Goal: Navigation & Orientation: Find specific page/section

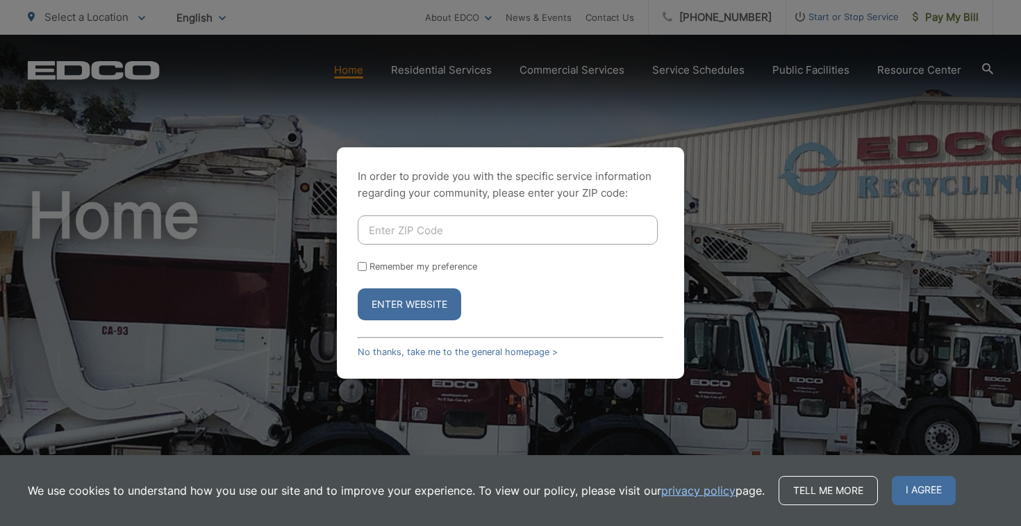
click at [423, 222] on input "Enter ZIP Code" at bounding box center [508, 229] width 300 height 29
type input "92107"
click at [413, 309] on button "Enter Website" at bounding box center [410, 304] width 104 height 32
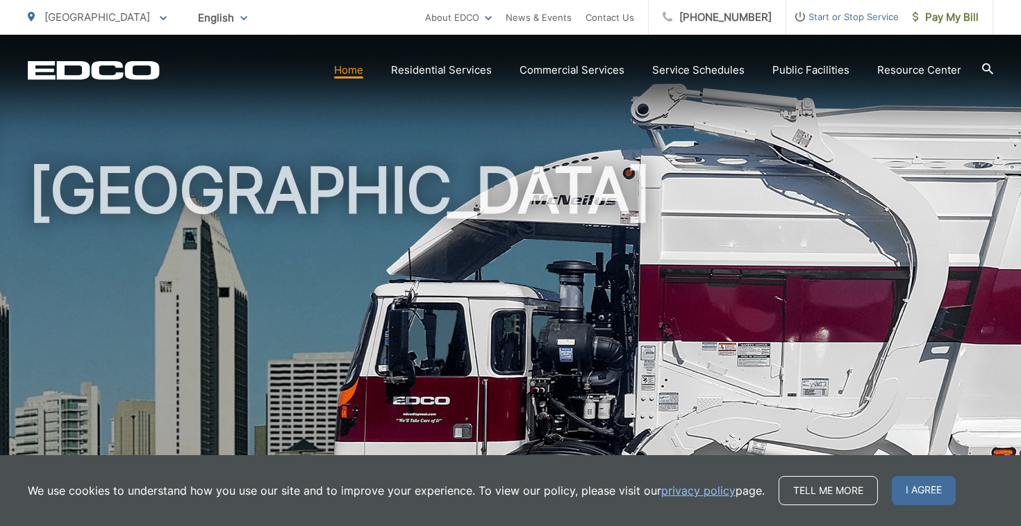
scroll to position [38, 0]
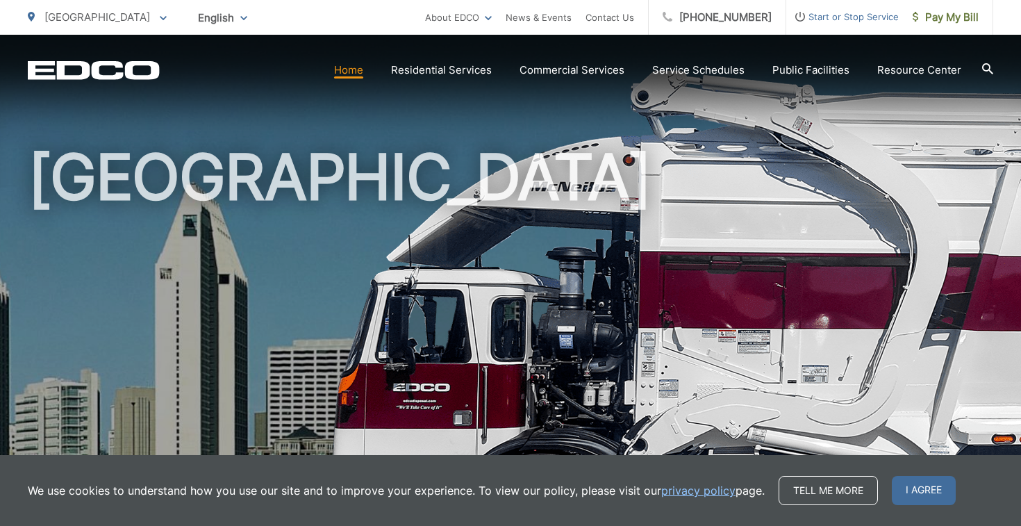
click at [355, 69] on link "Home" at bounding box center [348, 70] width 29 height 17
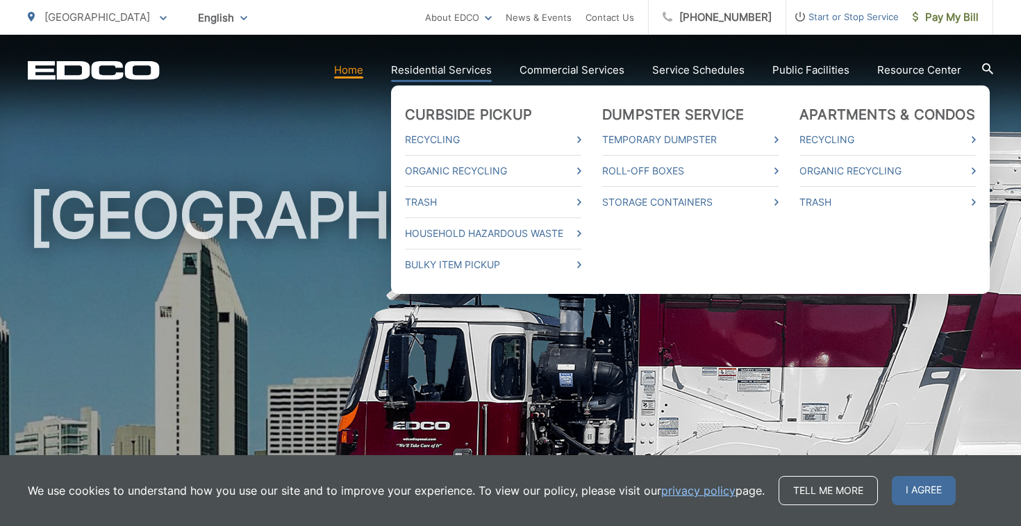
click at [442, 71] on link "Residential Services" at bounding box center [441, 70] width 101 height 17
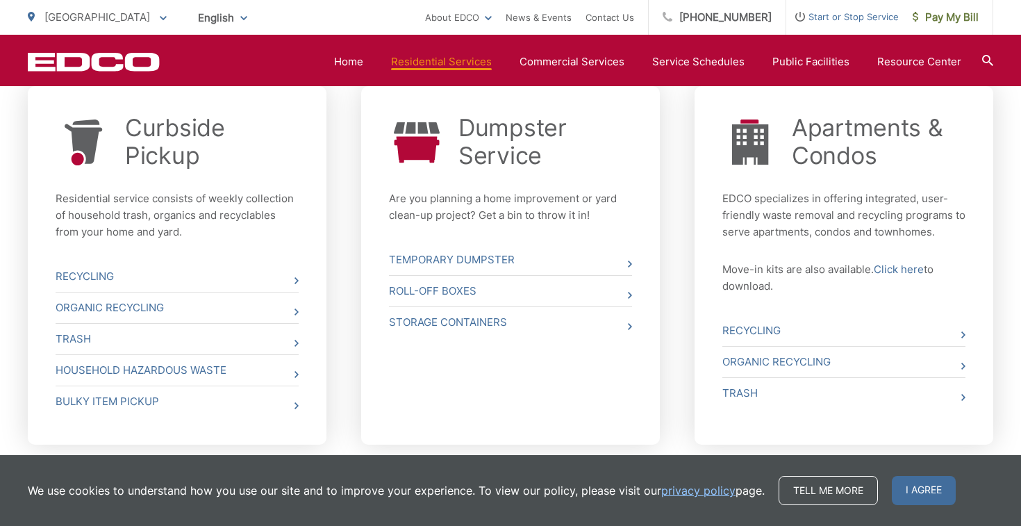
scroll to position [589, 0]
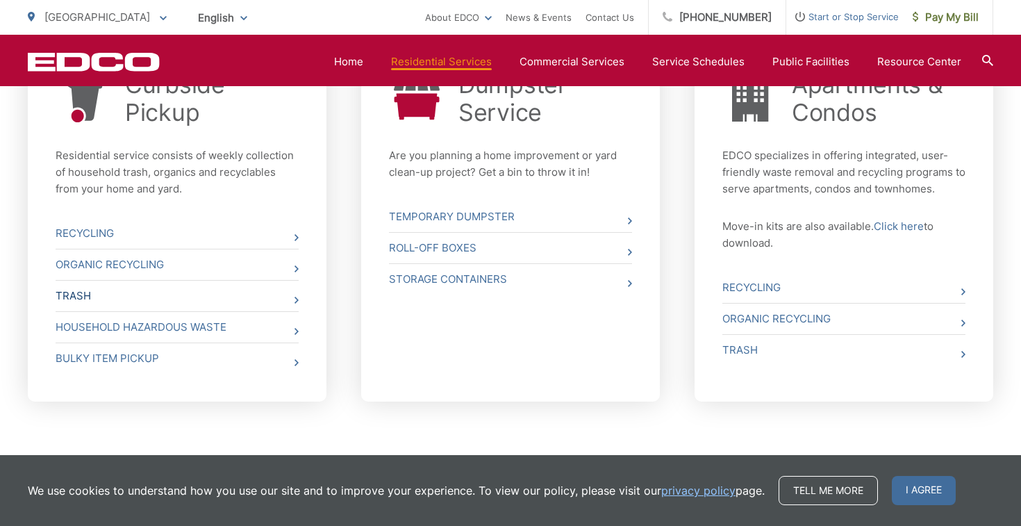
click at [256, 294] on link "Trash" at bounding box center [177, 296] width 243 height 31
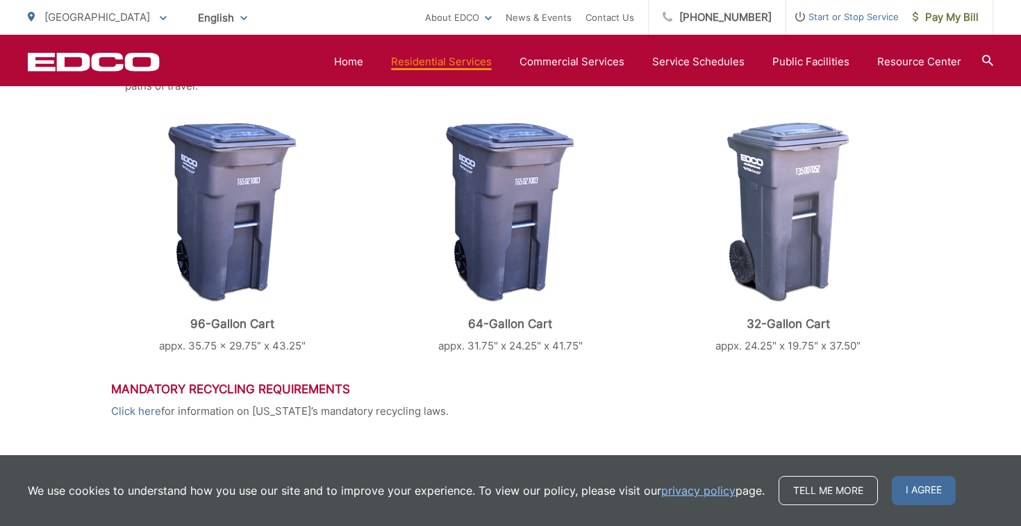
scroll to position [559, 0]
click at [231, 221] on img at bounding box center [232, 213] width 129 height 181
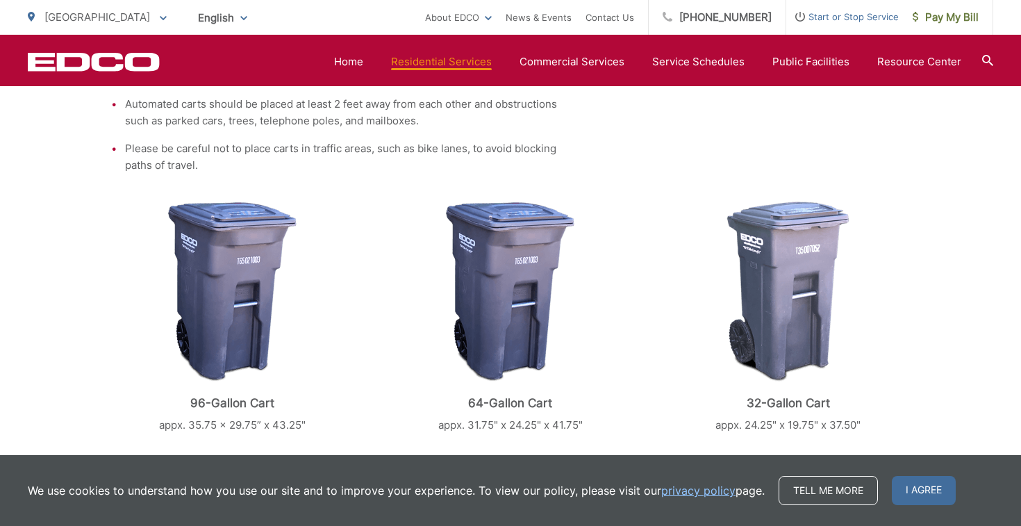
scroll to position [533, 0]
